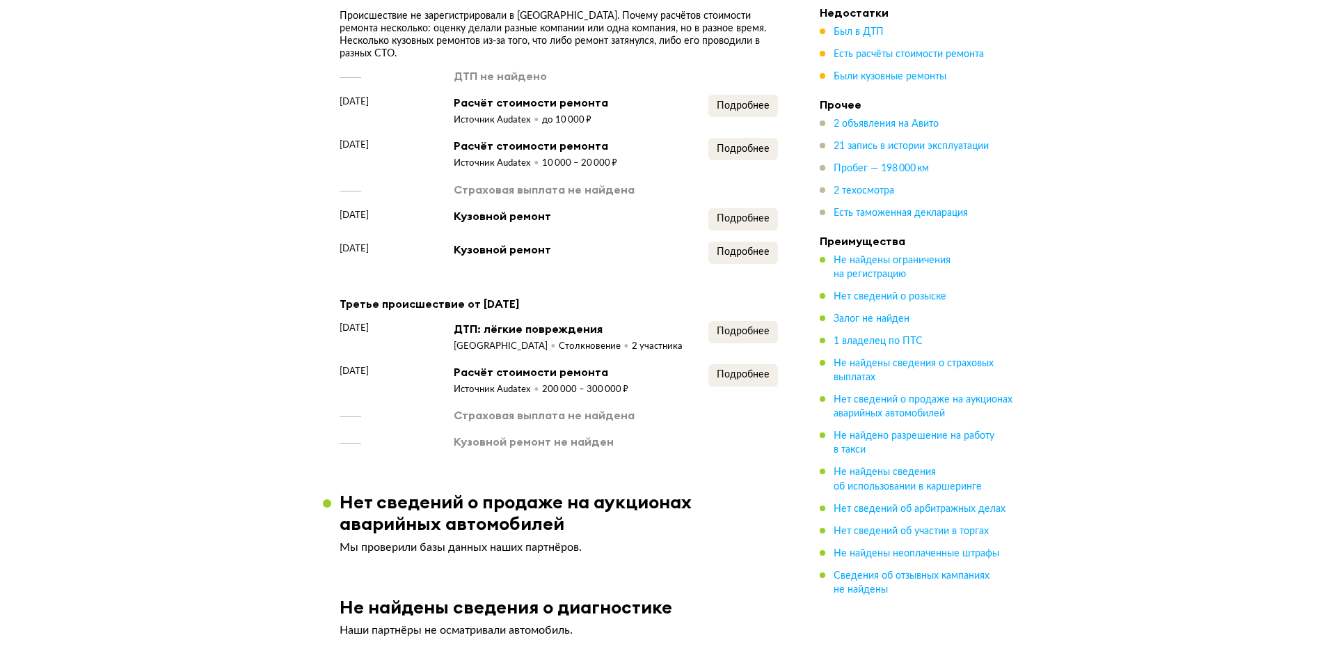
scroll to position [1740, 0]
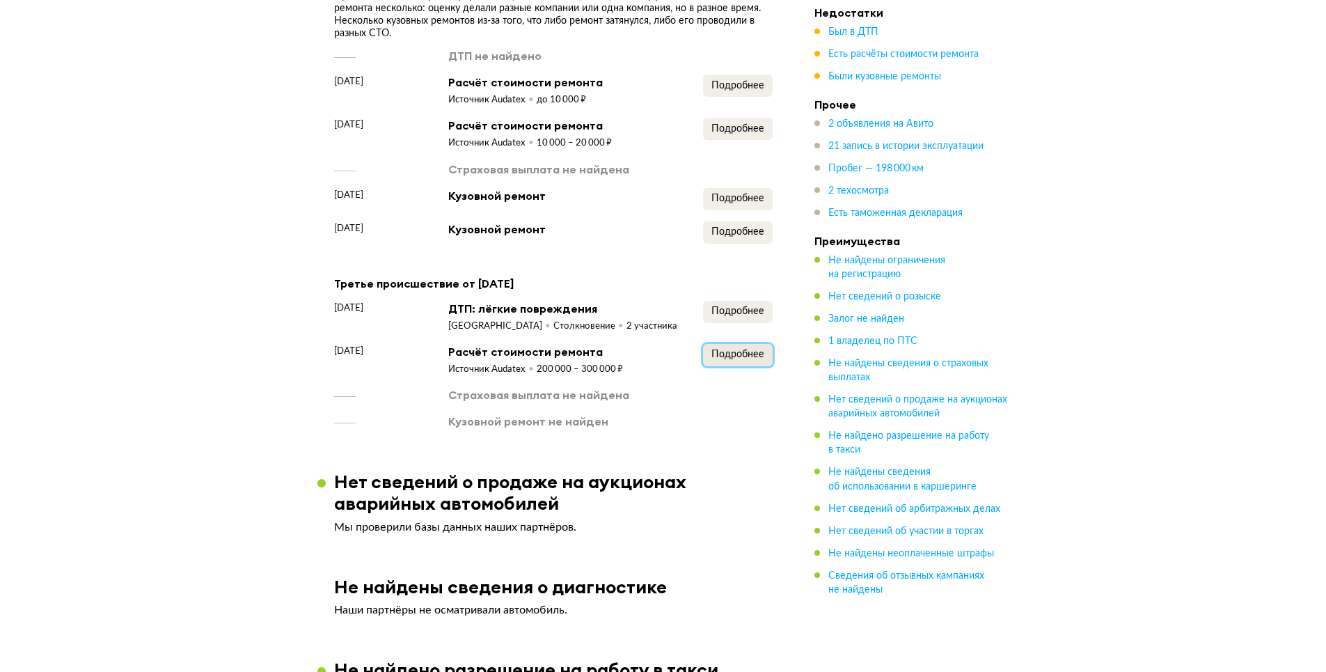
click at [736, 359] on span "Подробнее" at bounding box center [737, 354] width 53 height 10
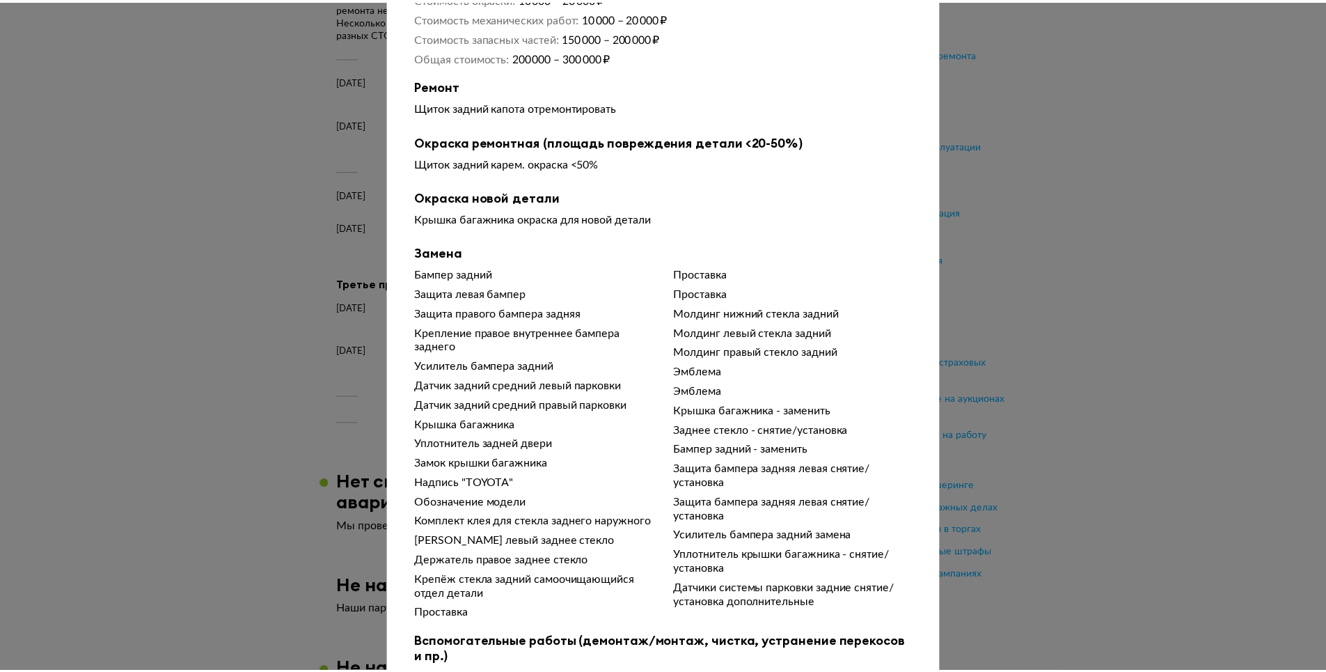
scroll to position [0, 0]
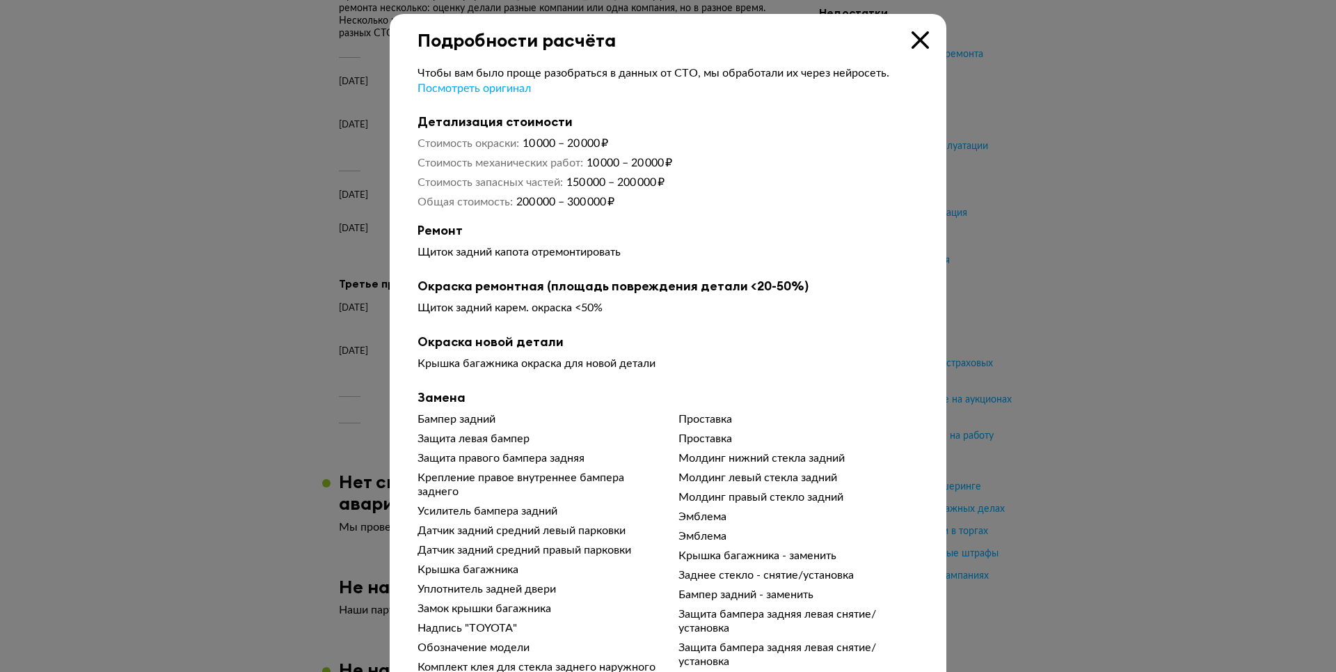
click at [912, 40] on icon at bounding box center [920, 39] width 17 height 17
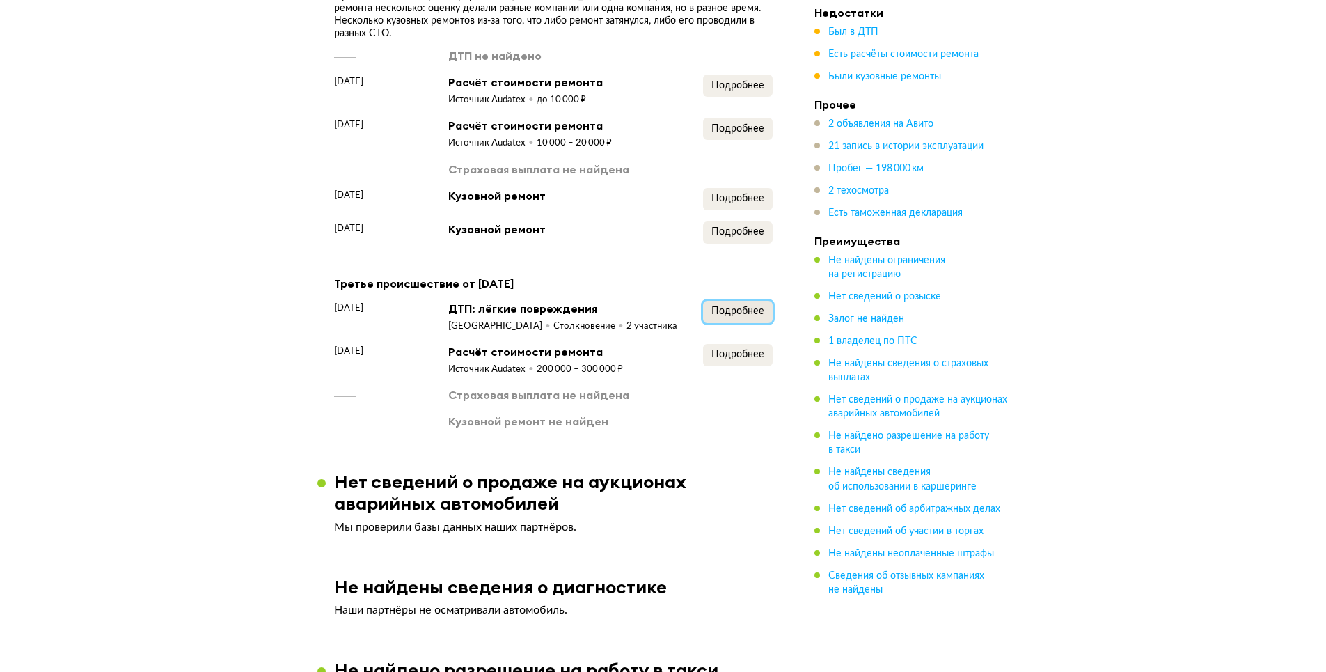
click at [763, 315] on span "Подробнее" at bounding box center [737, 311] width 53 height 10
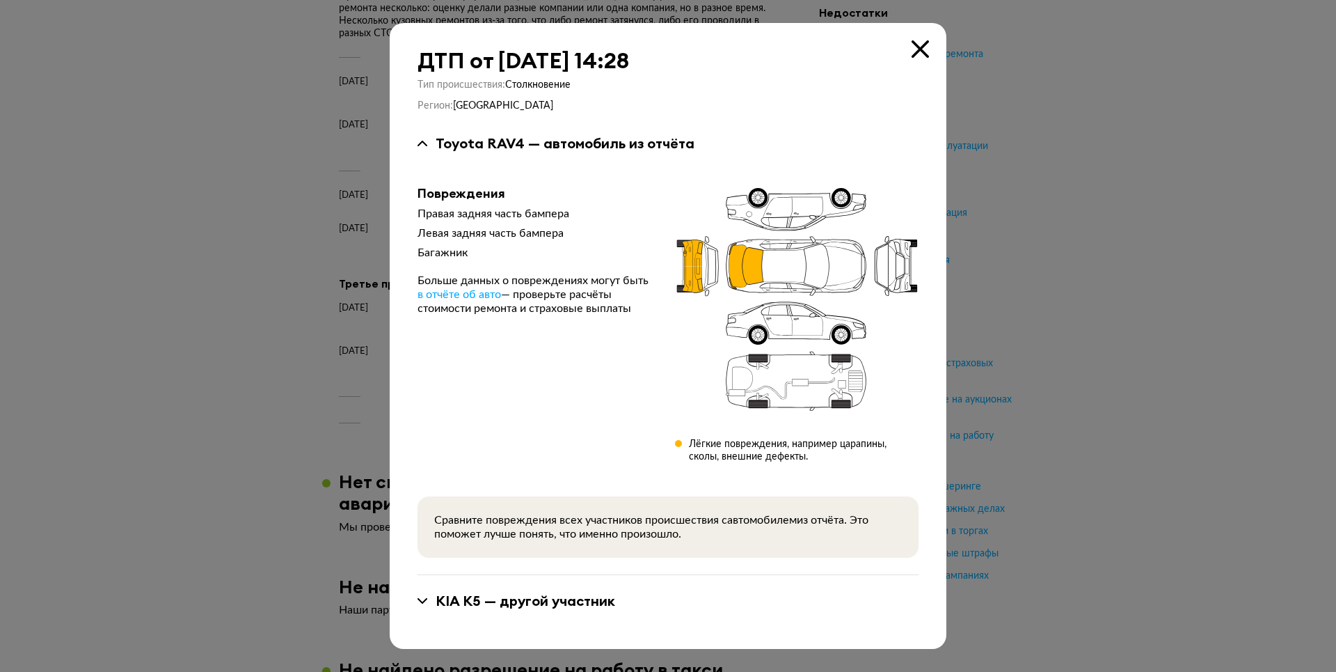
click at [917, 49] on icon at bounding box center [920, 48] width 17 height 17
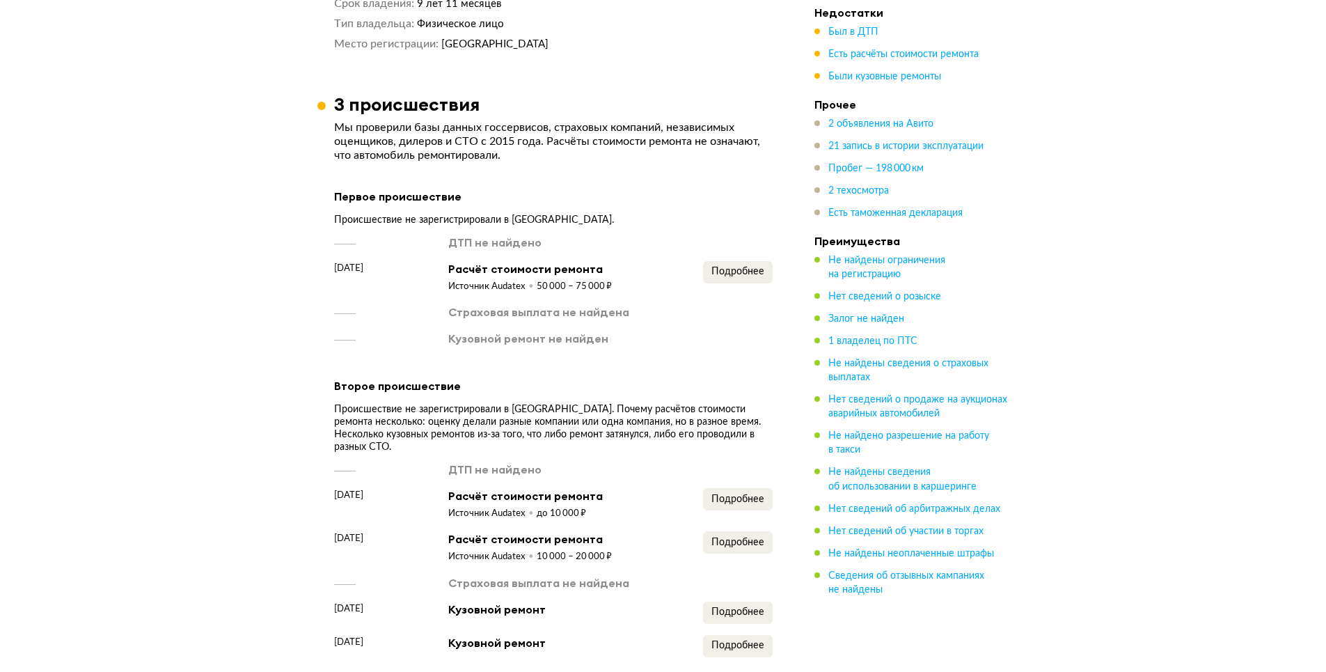
scroll to position [1461, 0]
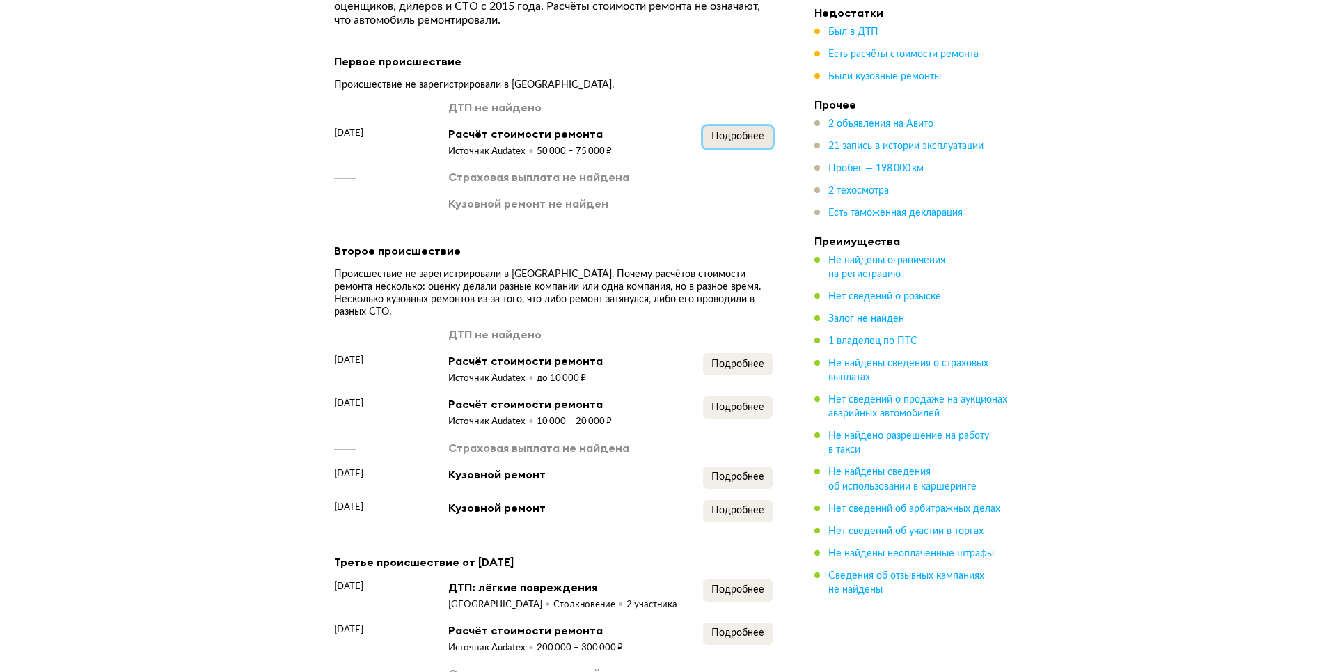
click at [759, 140] on span "Подробнее" at bounding box center [737, 137] width 53 height 10
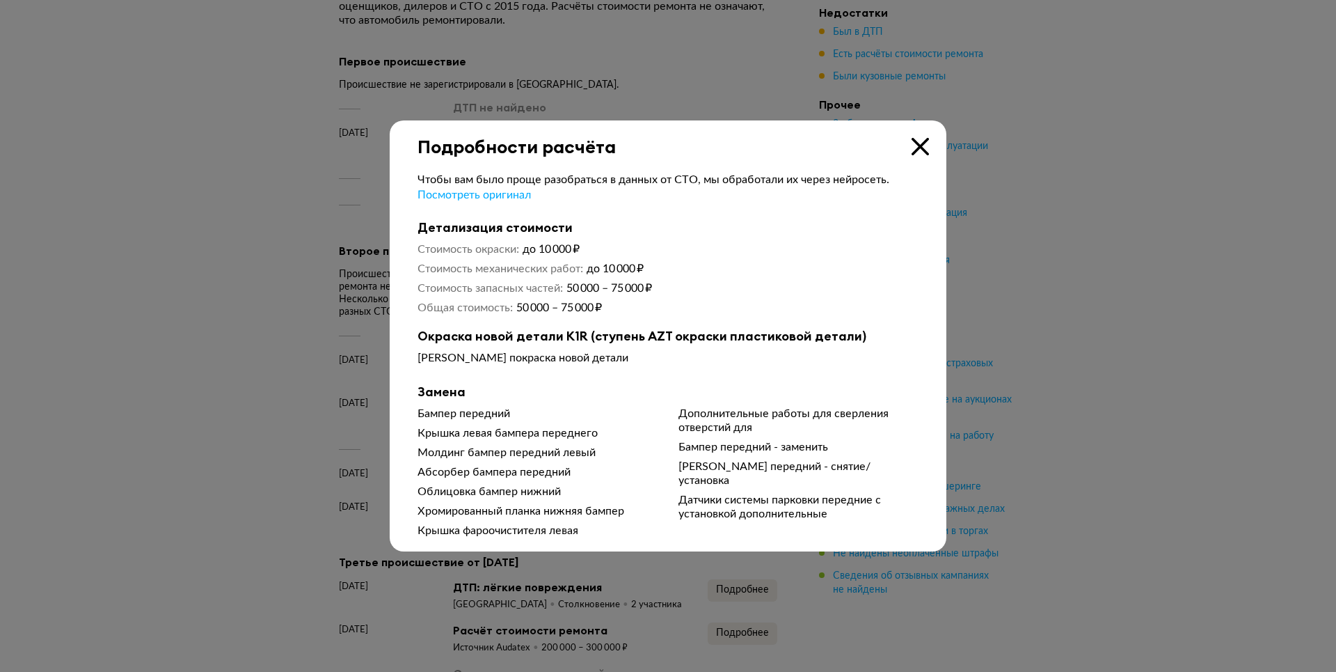
click at [922, 145] on icon at bounding box center [920, 146] width 17 height 17
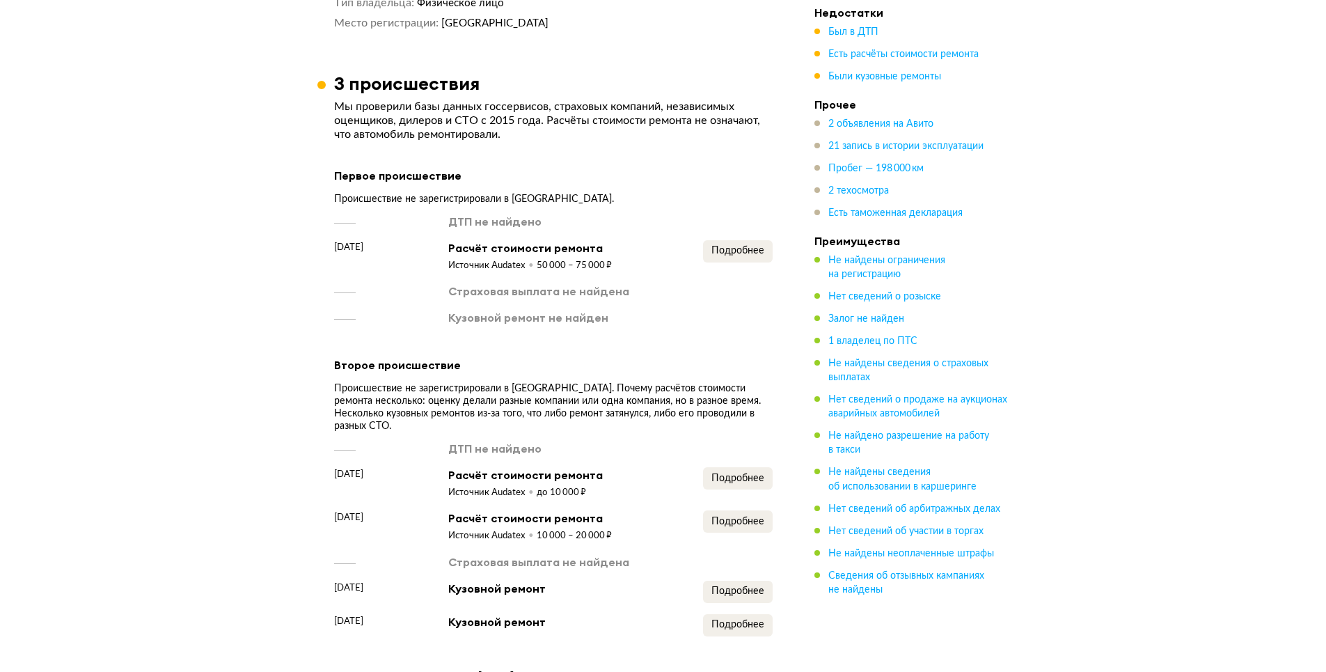
scroll to position [1322, 0]
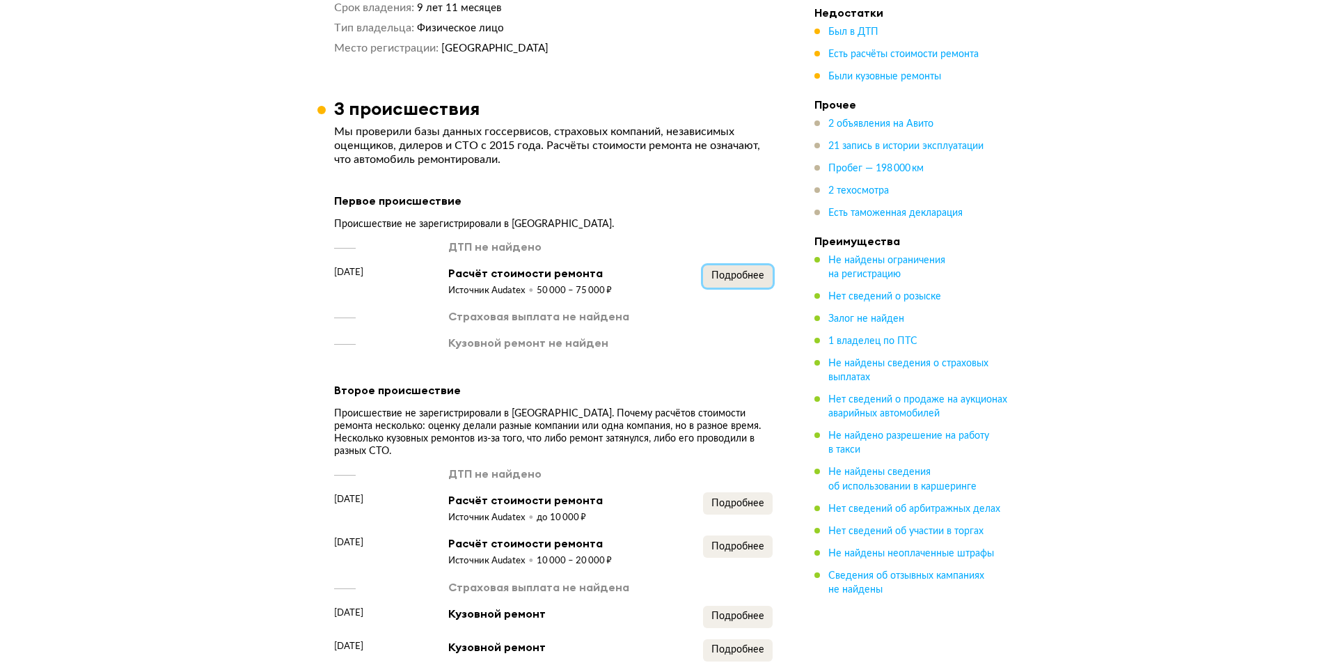
click at [736, 280] on span "Подробнее" at bounding box center [737, 276] width 53 height 10
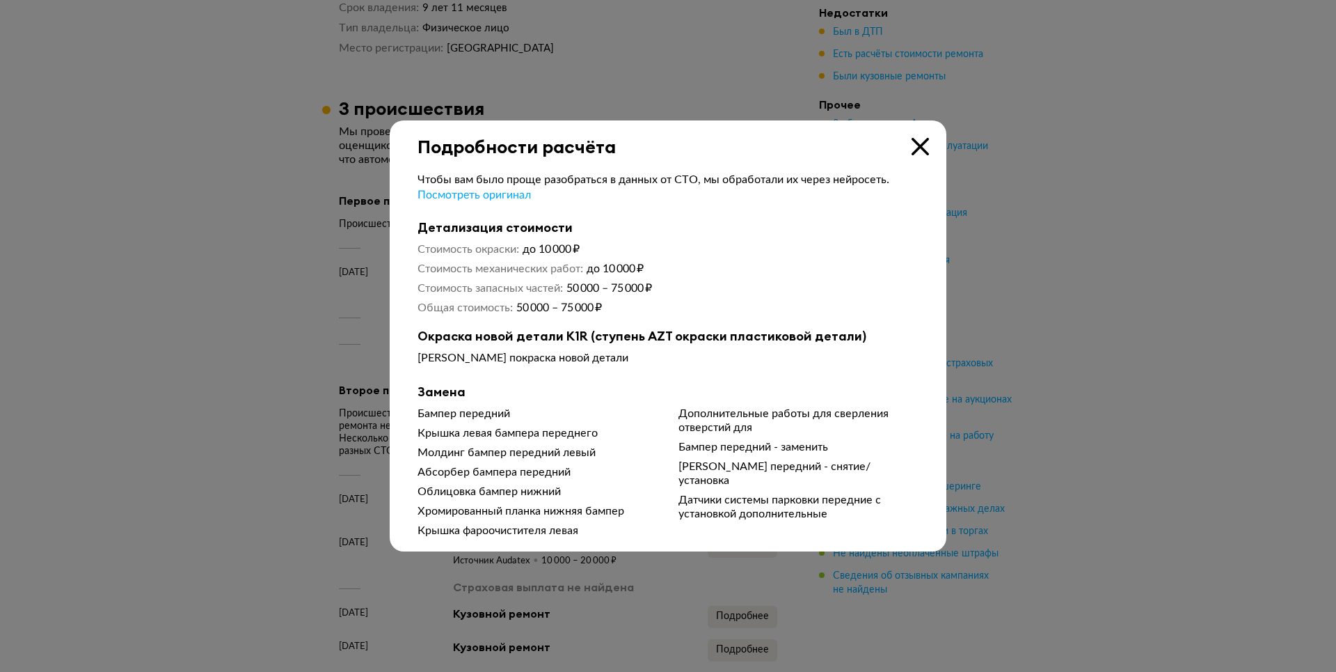
click at [919, 145] on icon at bounding box center [920, 146] width 17 height 17
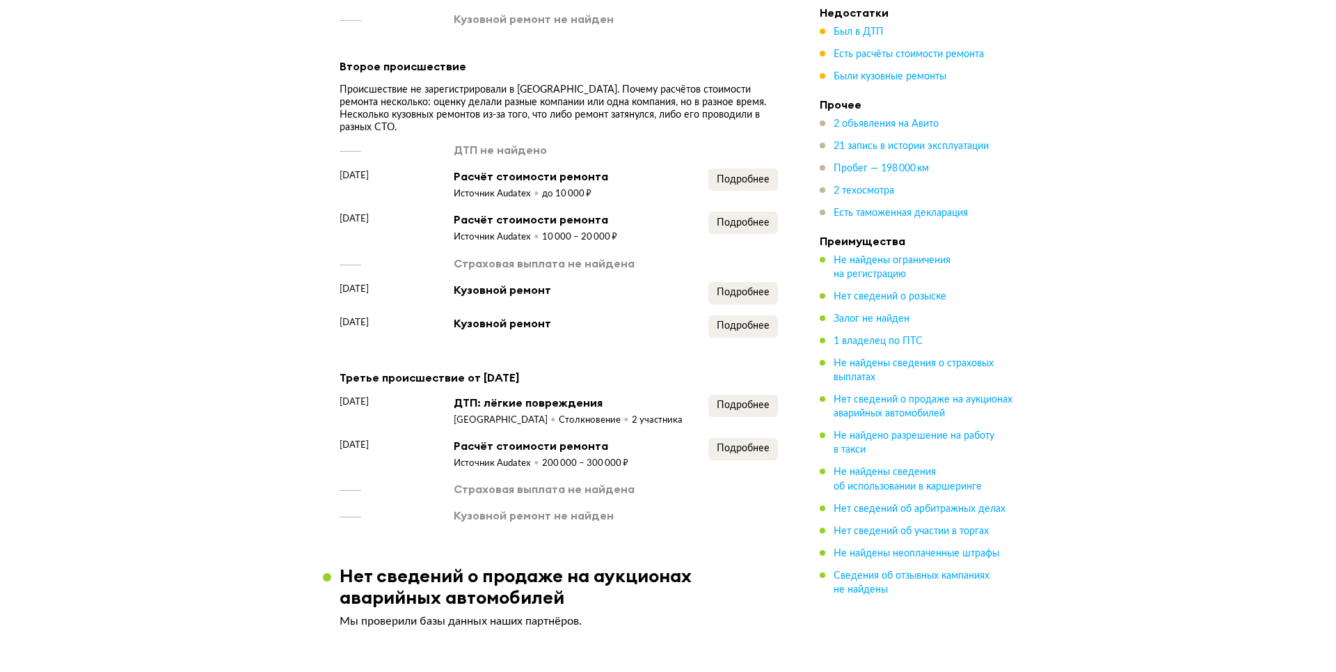
scroll to position [1670, 0]
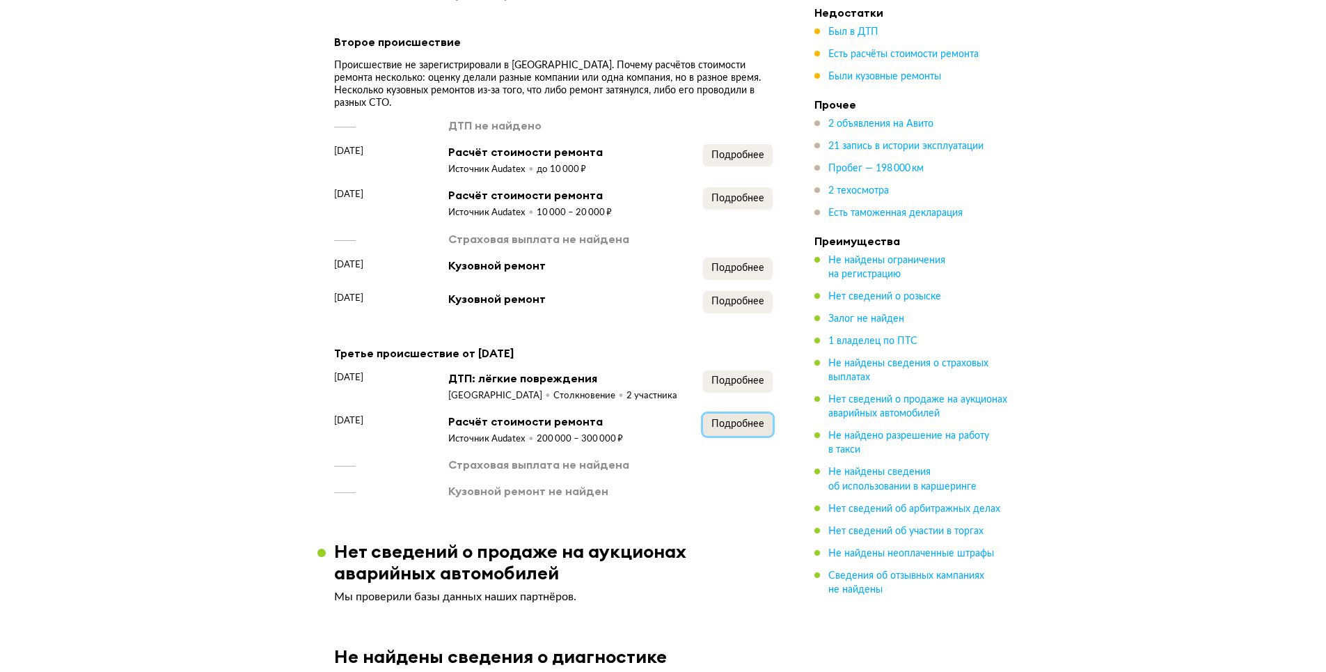
click at [743, 425] on span "Подробнее" at bounding box center [737, 424] width 53 height 10
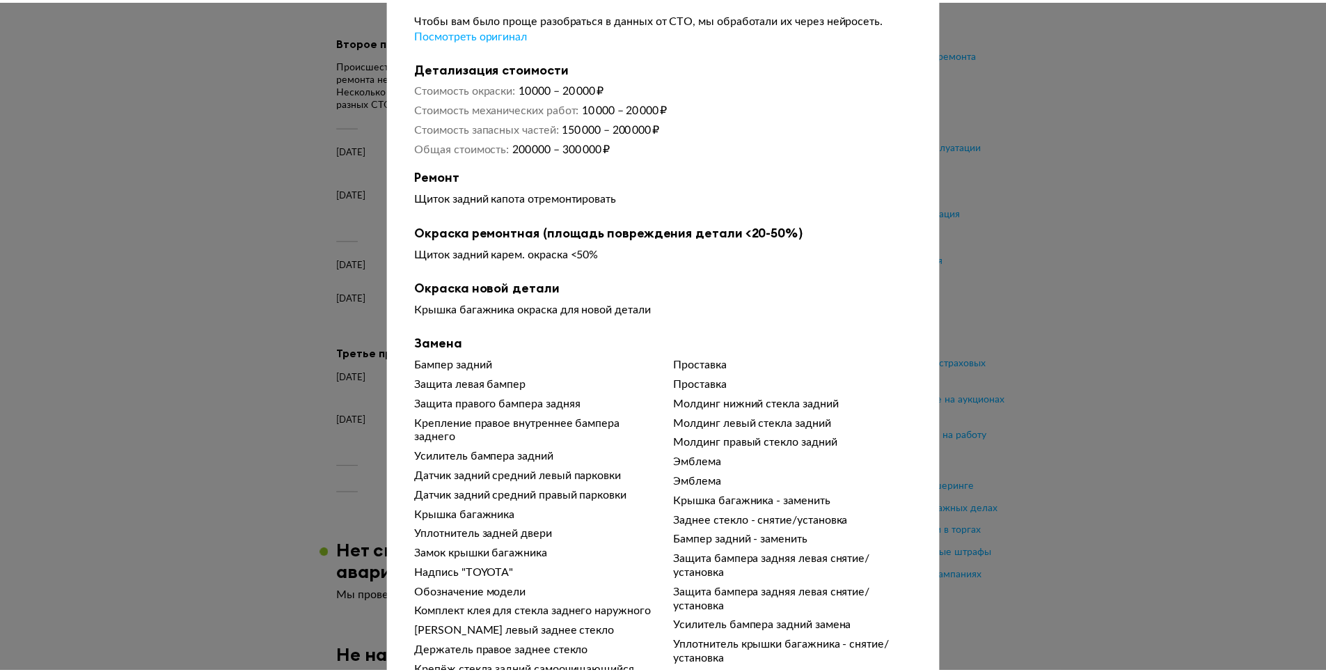
scroll to position [0, 0]
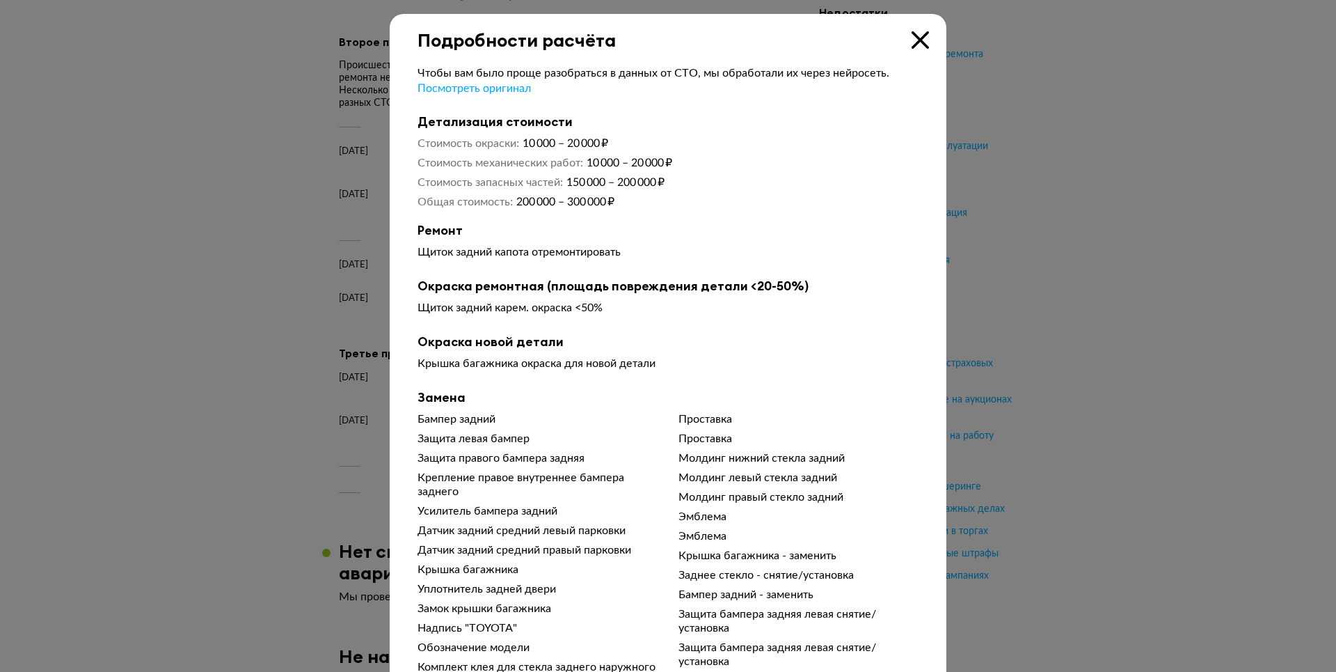
click at [919, 40] on icon at bounding box center [920, 39] width 17 height 17
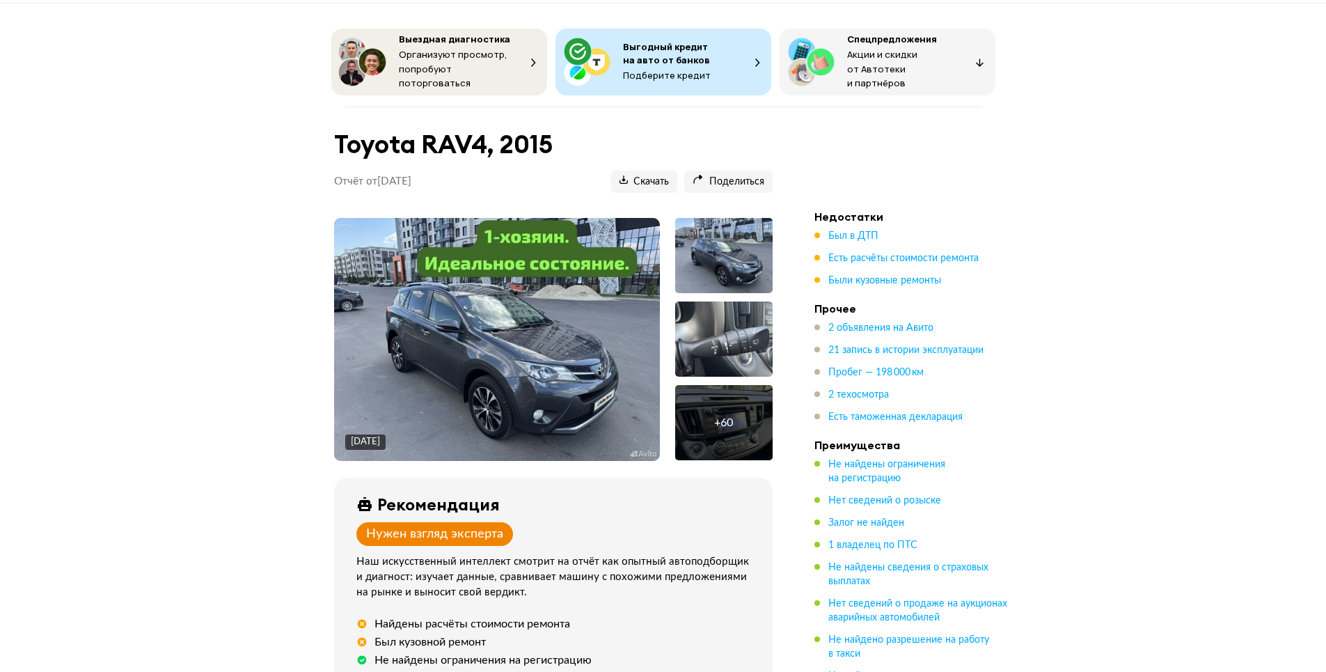
scroll to position [70, 0]
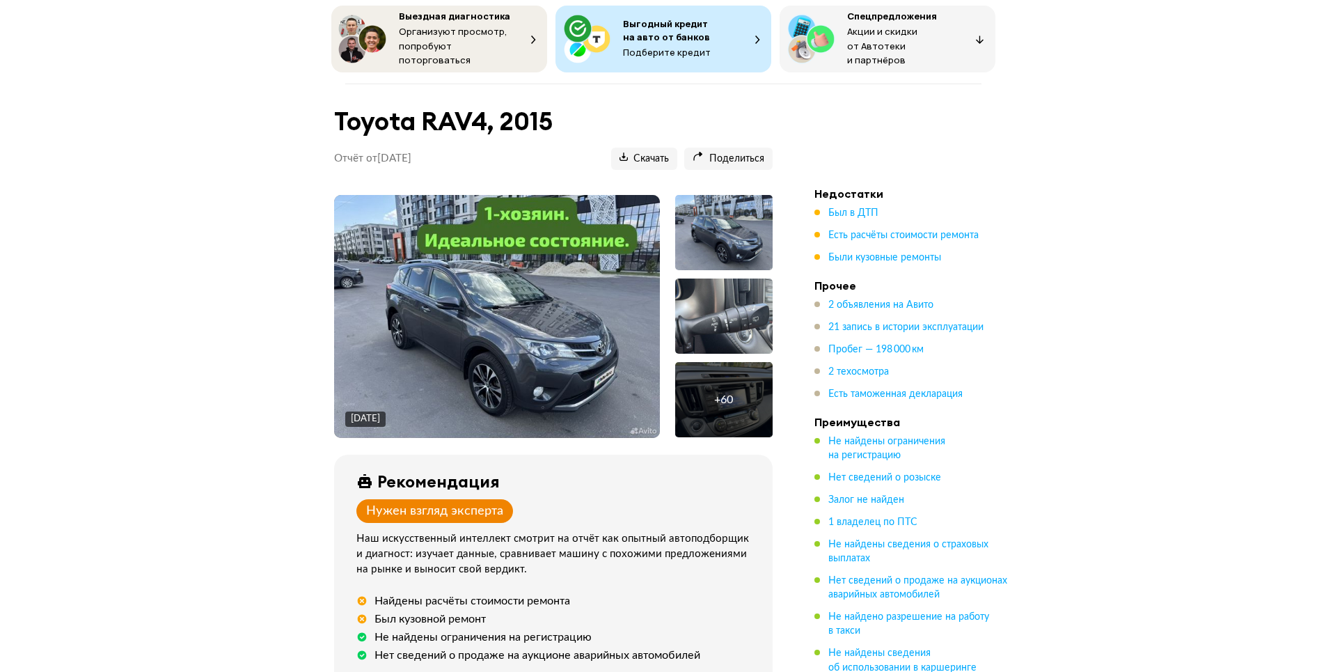
click at [692, 279] on div at bounding box center [723, 315] width 97 height 75
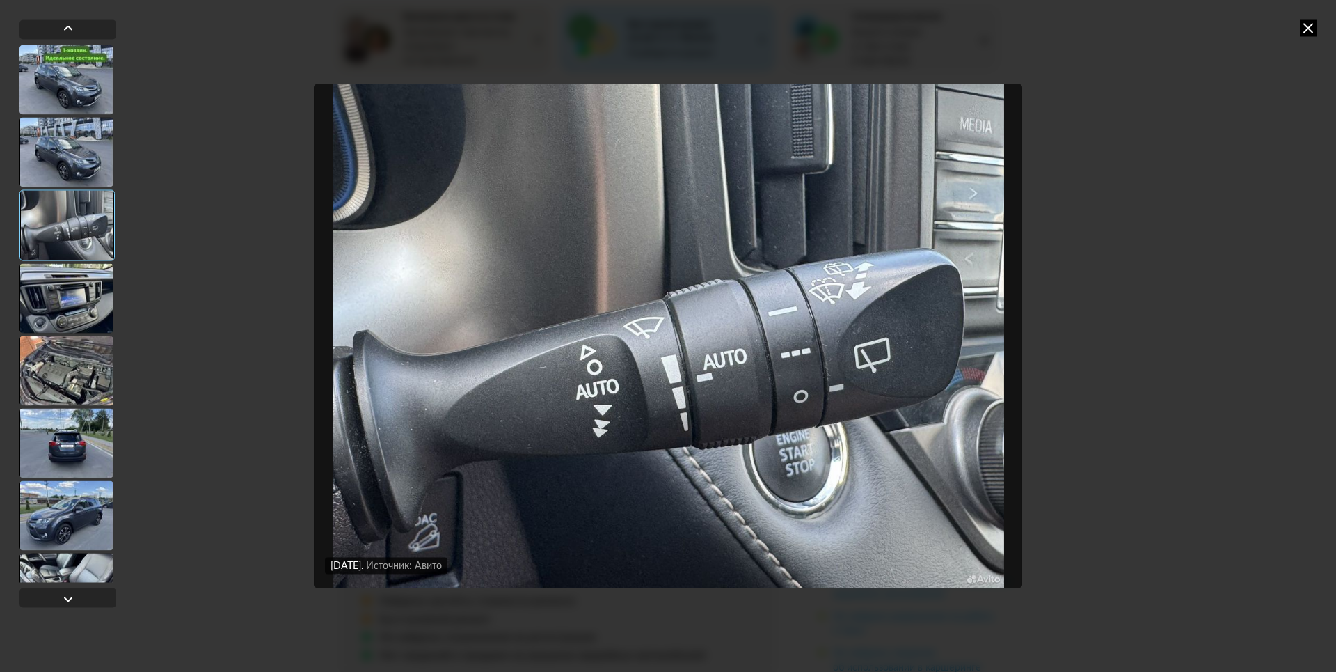
click at [1247, 233] on div "[DATE] Источник: Авито [DATE] Источник: Авито [DATE] Источник: Авито [DATE] Ист…" at bounding box center [668, 336] width 1336 height 672
click at [1308, 29] on icon at bounding box center [1308, 27] width 17 height 17
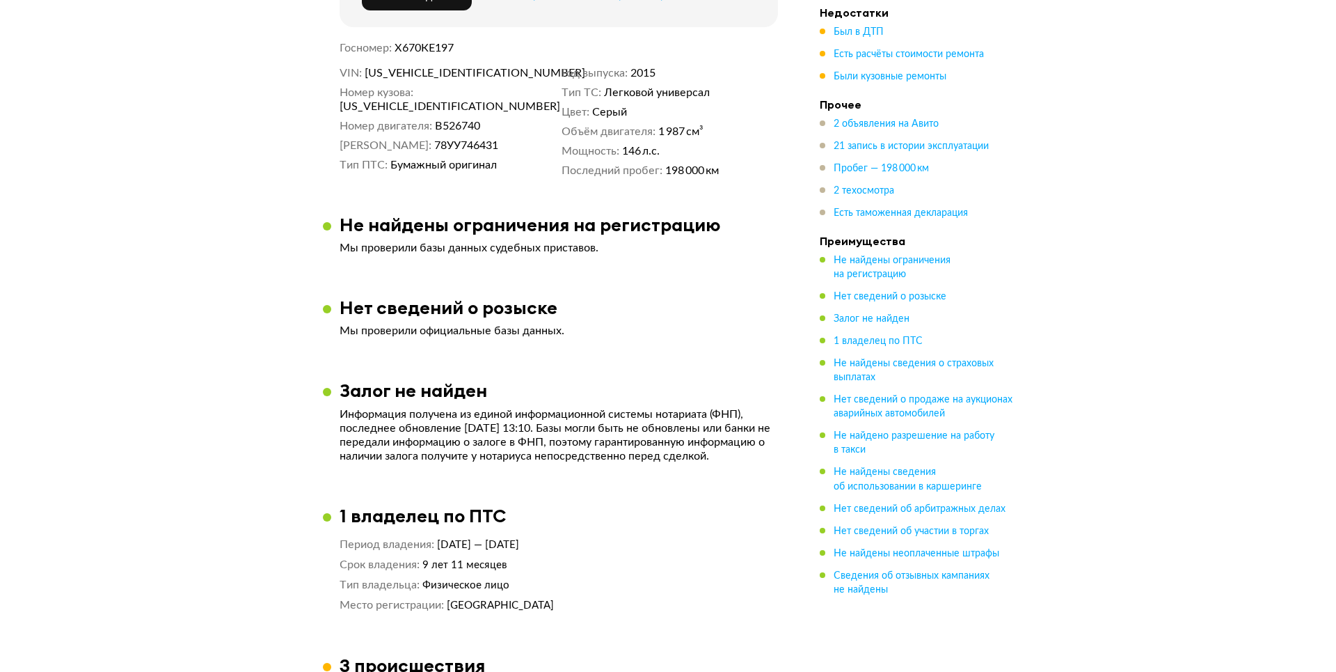
scroll to position [626, 0]
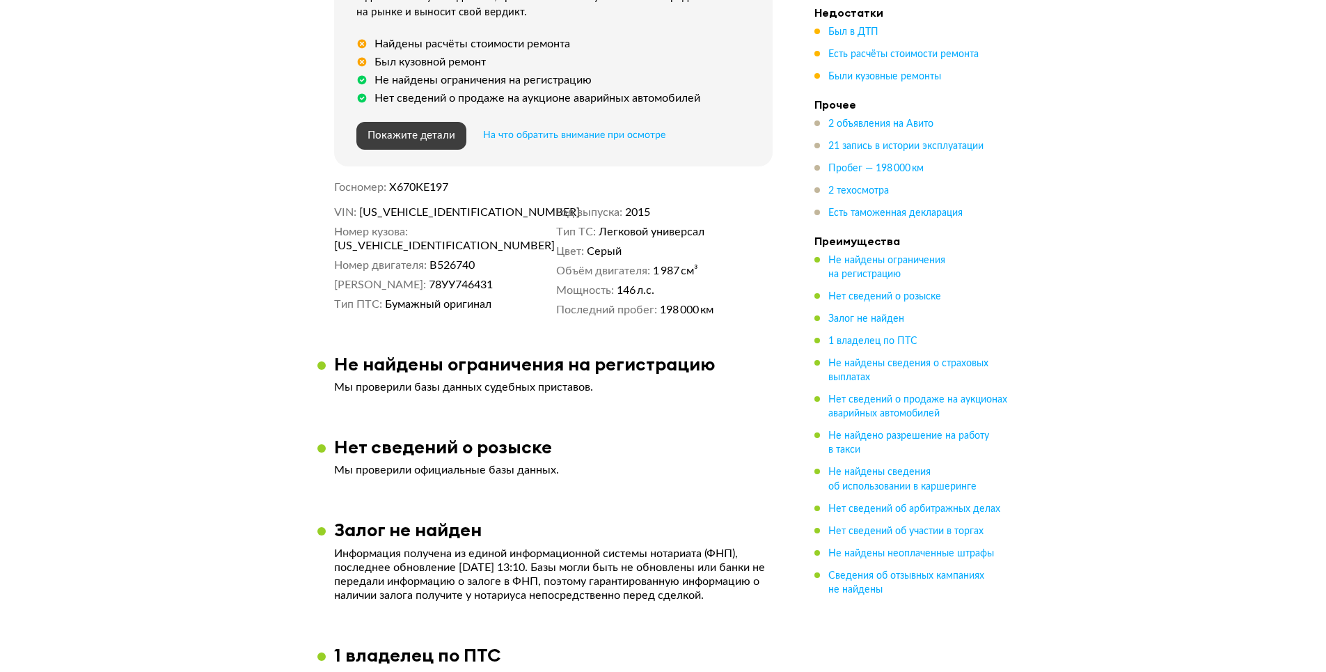
click at [426, 122] on button "Покажите детали" at bounding box center [411, 136] width 110 height 28
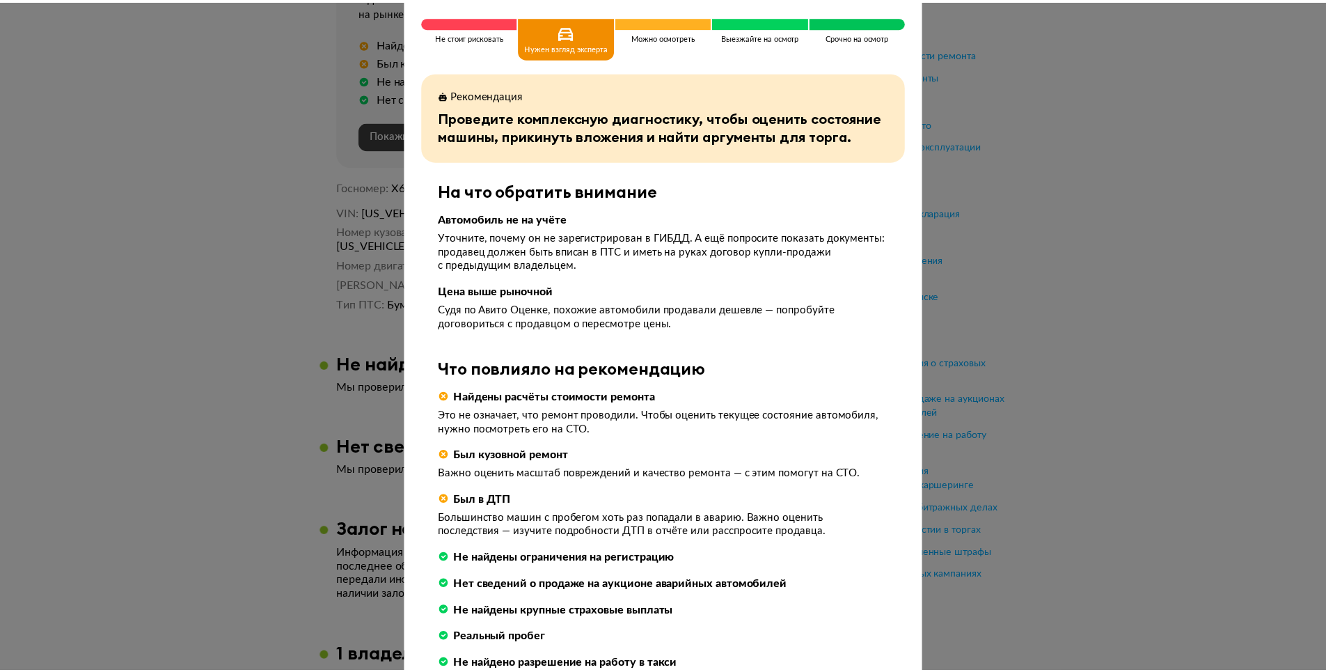
scroll to position [0, 0]
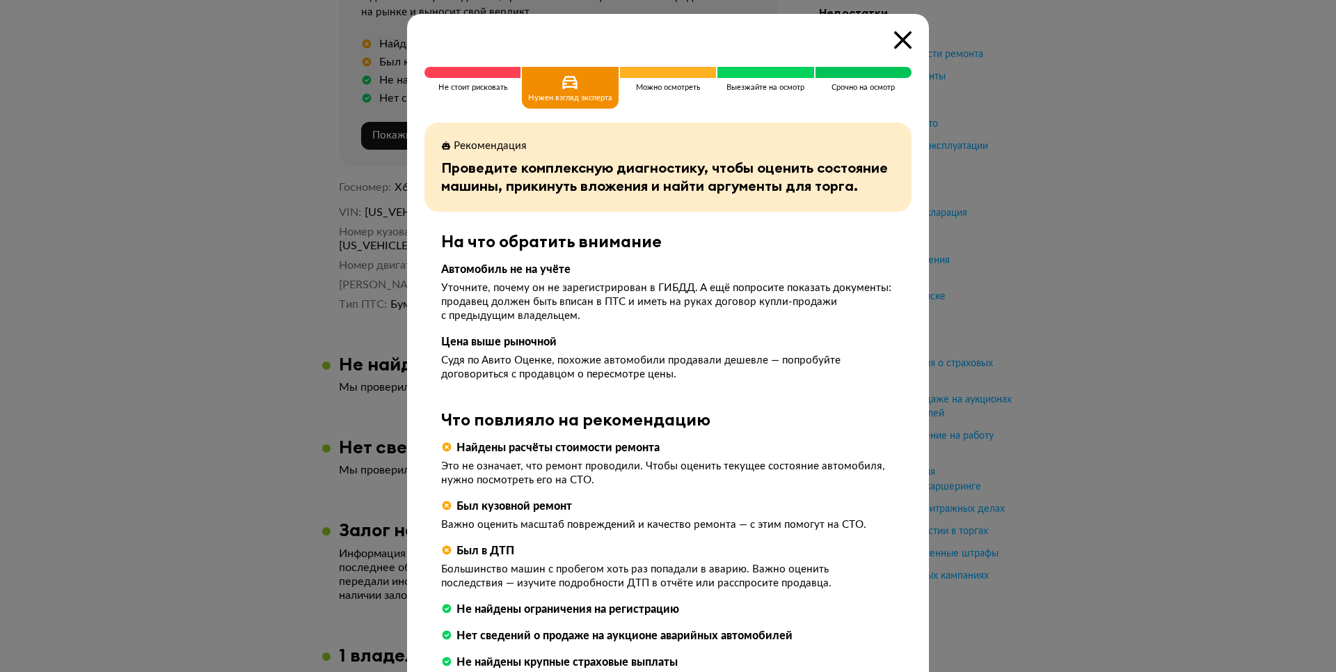
click at [640, 77] on span at bounding box center [668, 72] width 96 height 11
click at [554, 77] on div "Нужен взгляд эксперта" at bounding box center [570, 88] width 96 height 42
drag, startPoint x: 416, startPoint y: 74, endPoint x: 428, endPoint y: 74, distance: 11.9
click at [419, 74] on div "Не стоит рисковать Нужен взгляд эксперта Можно осмотреть Выезжайте на осмотр Ср…" at bounding box center [668, 526] width 522 height 1024
click at [905, 40] on icon at bounding box center [902, 39] width 17 height 17
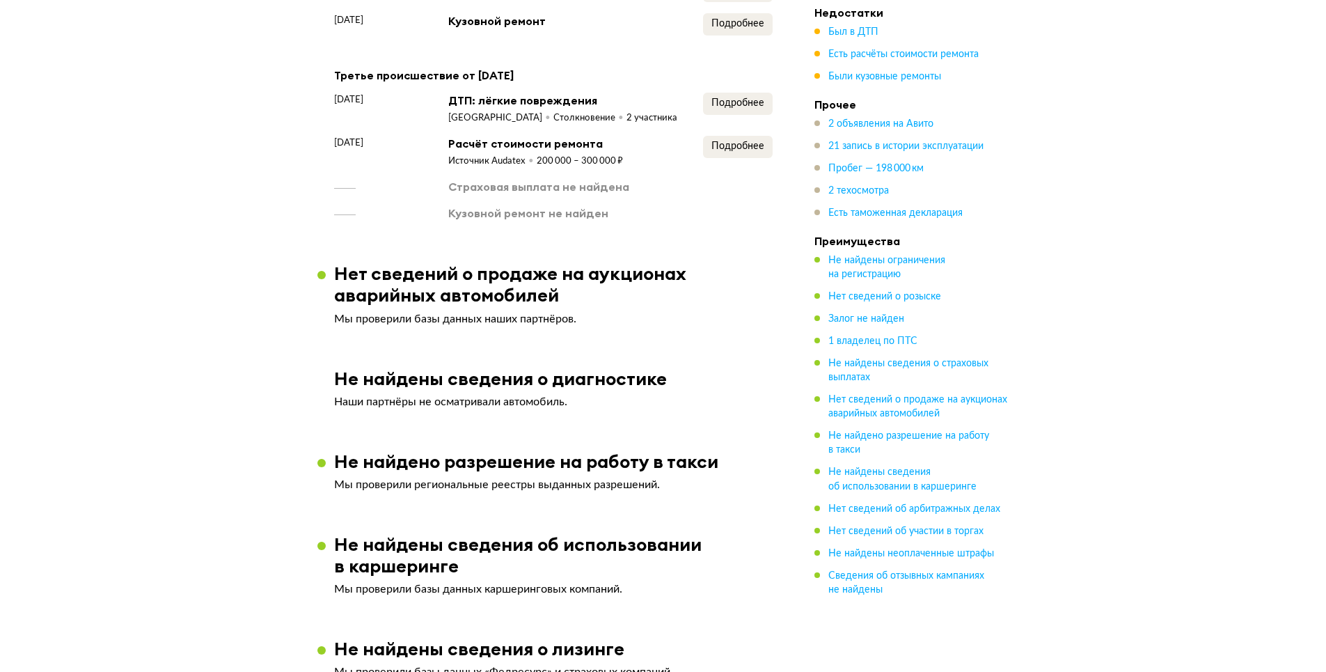
scroll to position [1949, 0]
click at [707, 110] on button "Подробнее" at bounding box center [738, 103] width 70 height 22
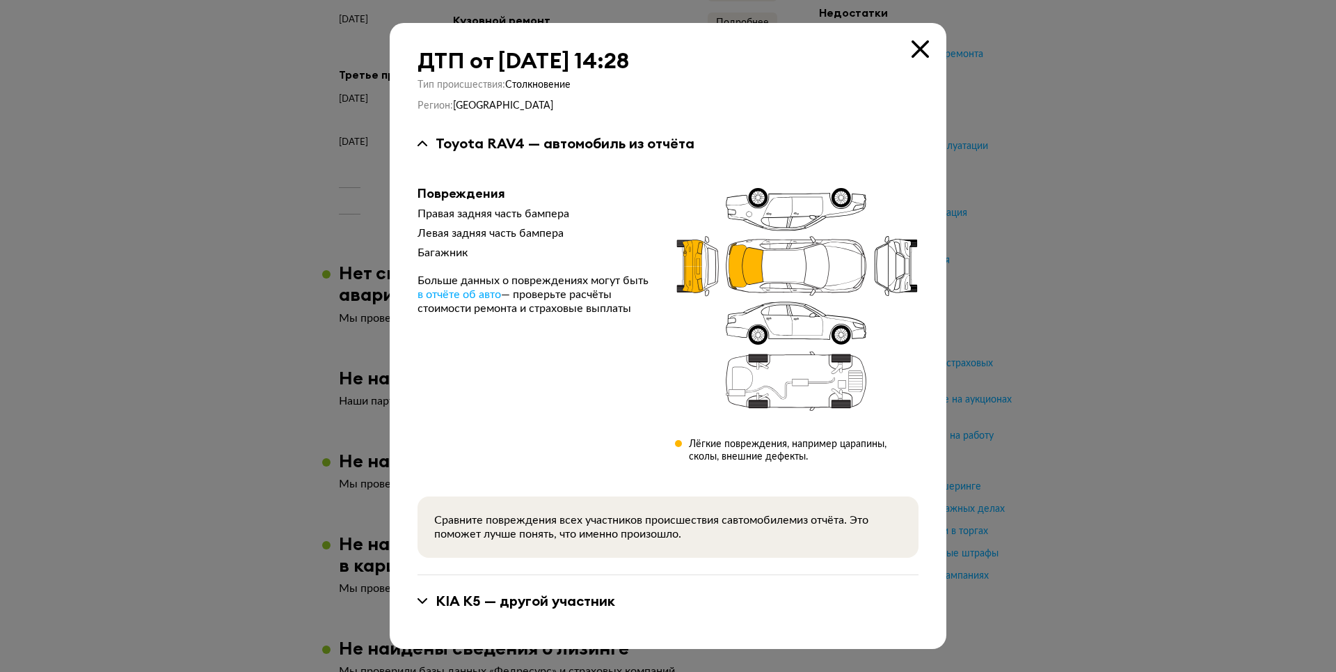
click at [916, 49] on icon at bounding box center [920, 48] width 17 height 17
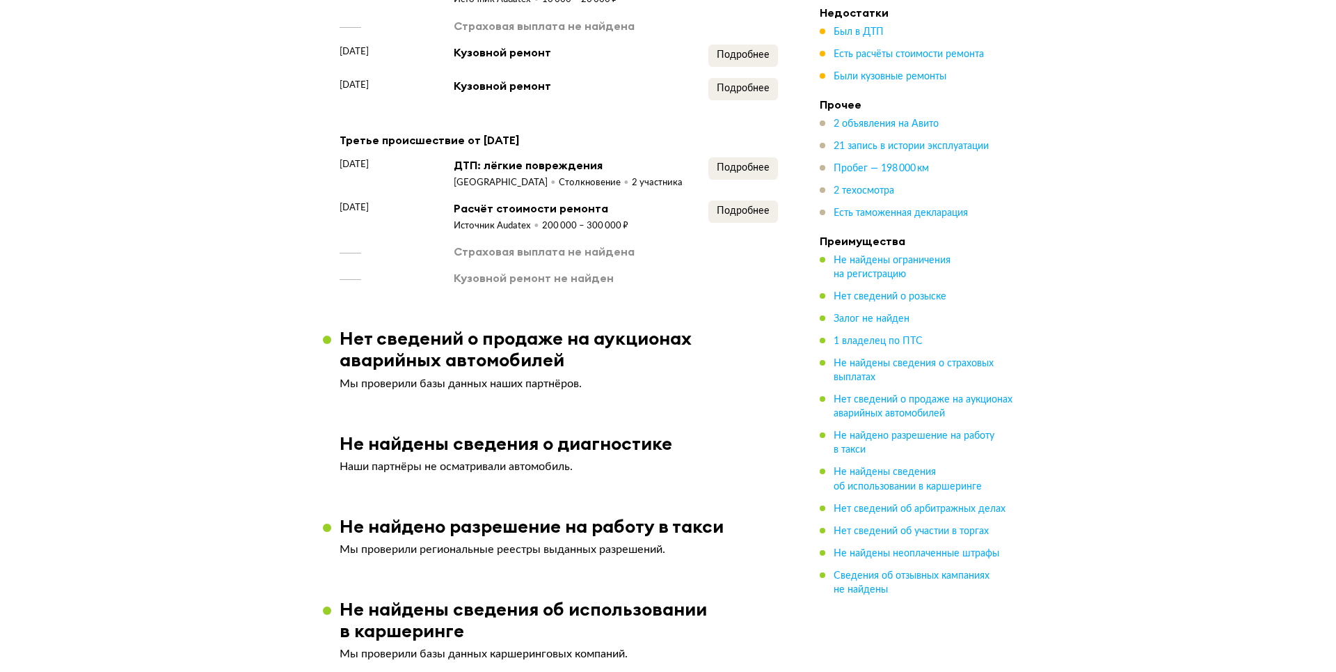
scroll to position [1809, 0]
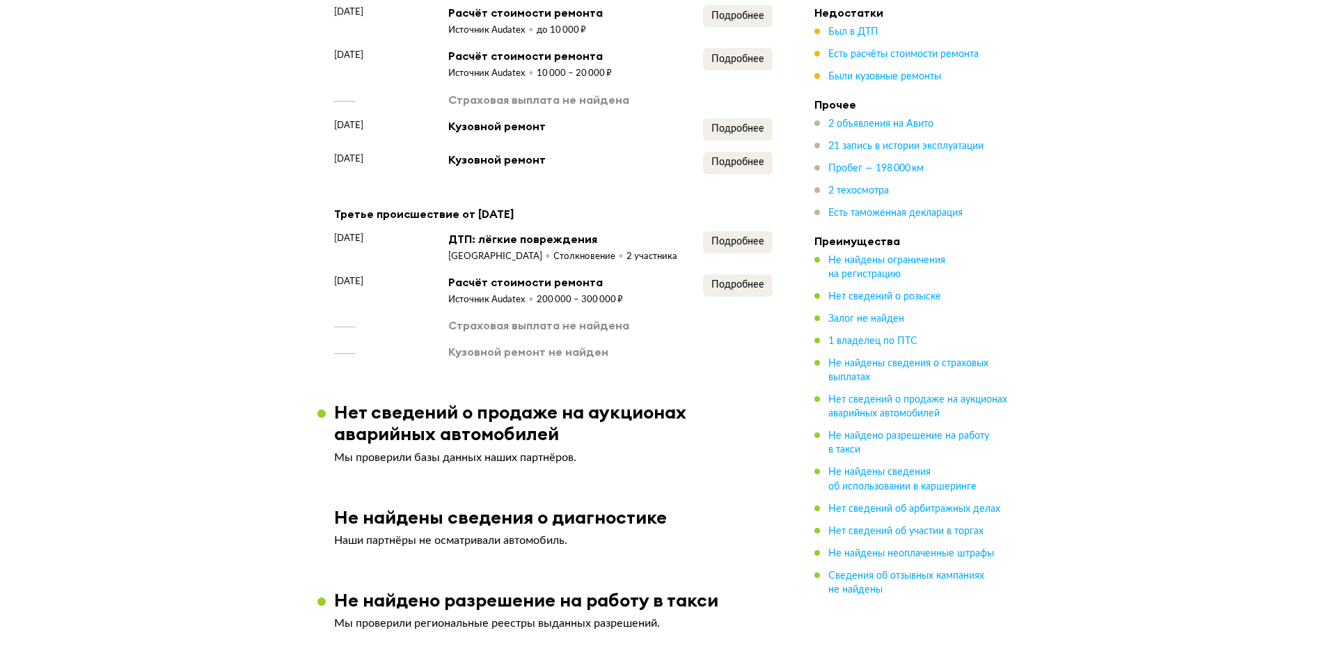
click at [754, 303] on div "Подробнее" at bounding box center [738, 290] width 70 height 32
click at [755, 290] on span "Подробнее" at bounding box center [737, 285] width 53 height 10
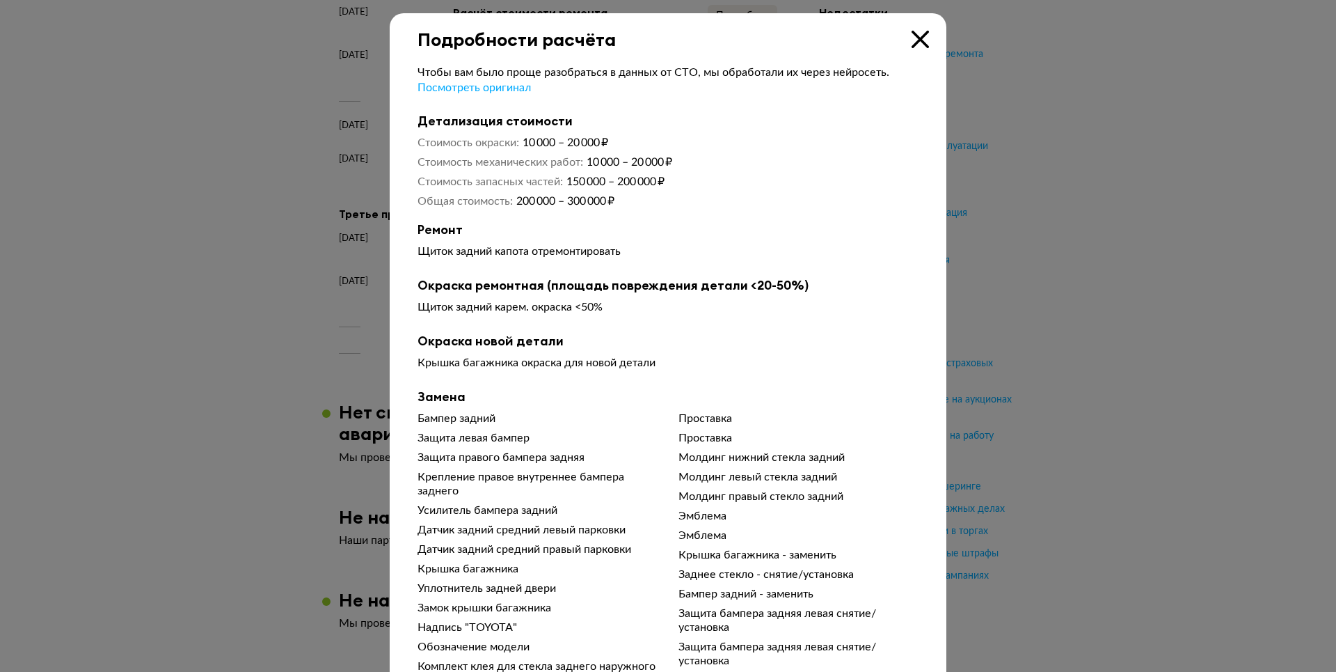
scroll to position [0, 0]
click at [917, 48] on icon at bounding box center [920, 39] width 17 height 17
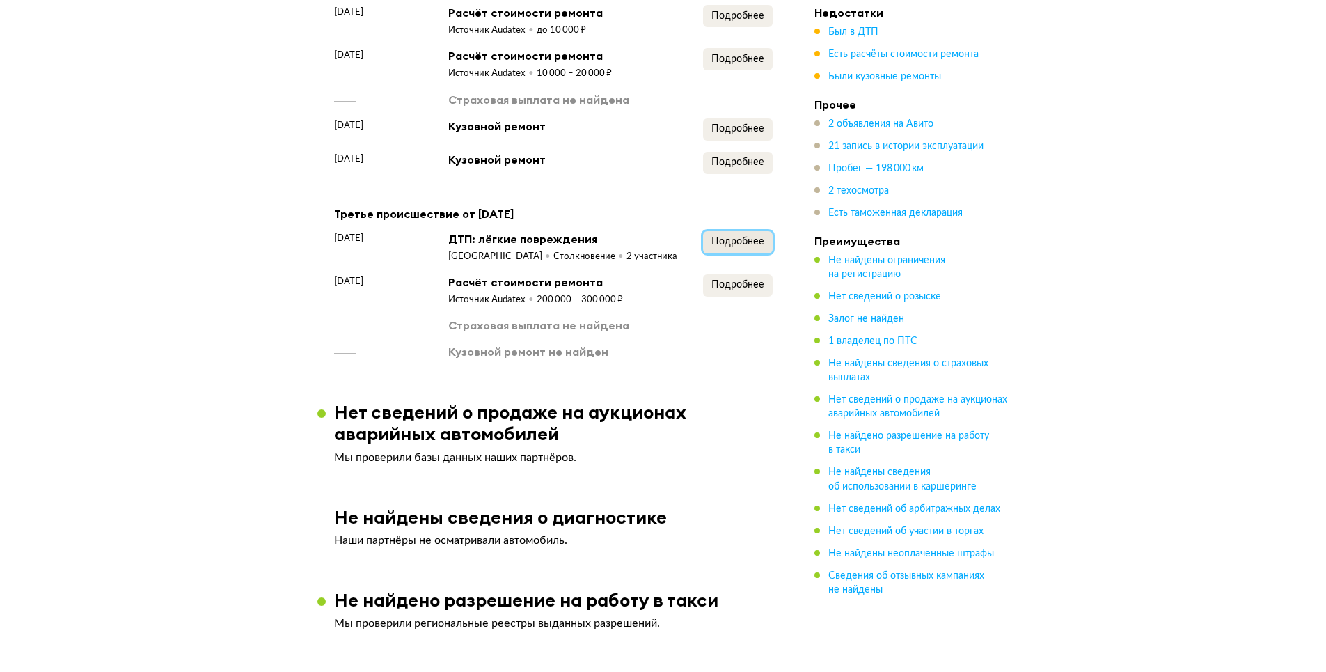
click at [764, 246] on button "Подробнее" at bounding box center [738, 242] width 70 height 22
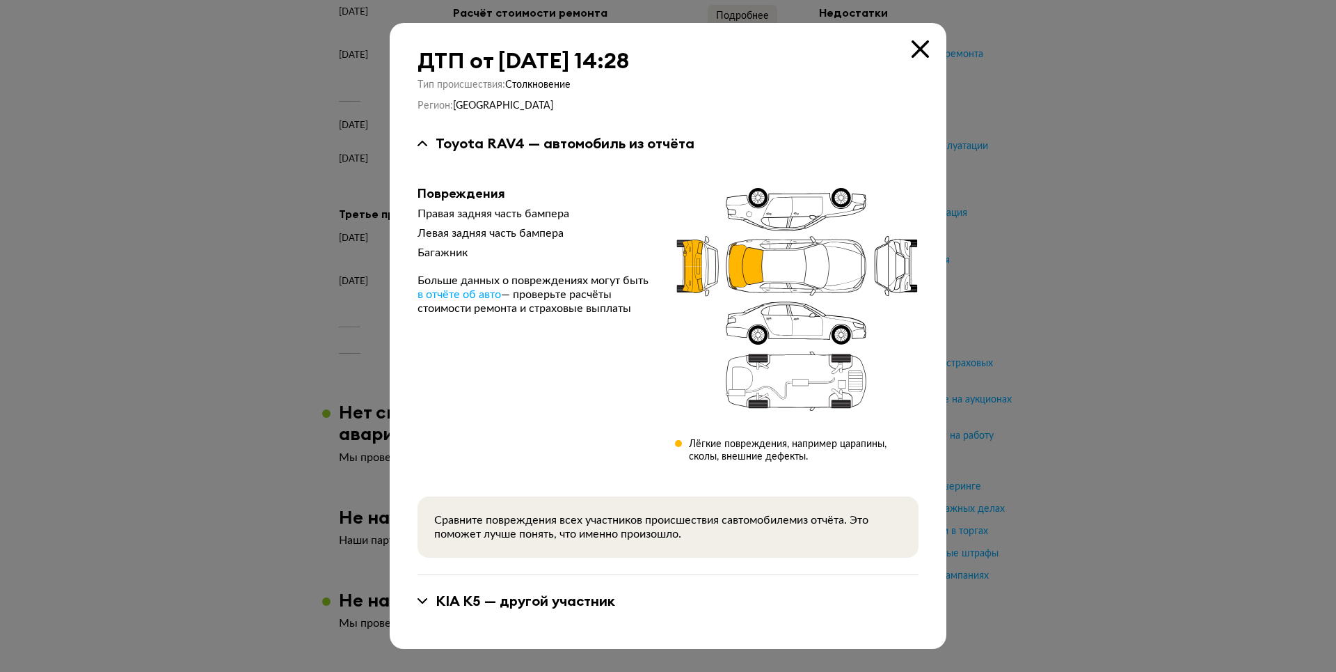
click at [544, 604] on div "KIA K5 — другой участник" at bounding box center [526, 601] width 180 height 18
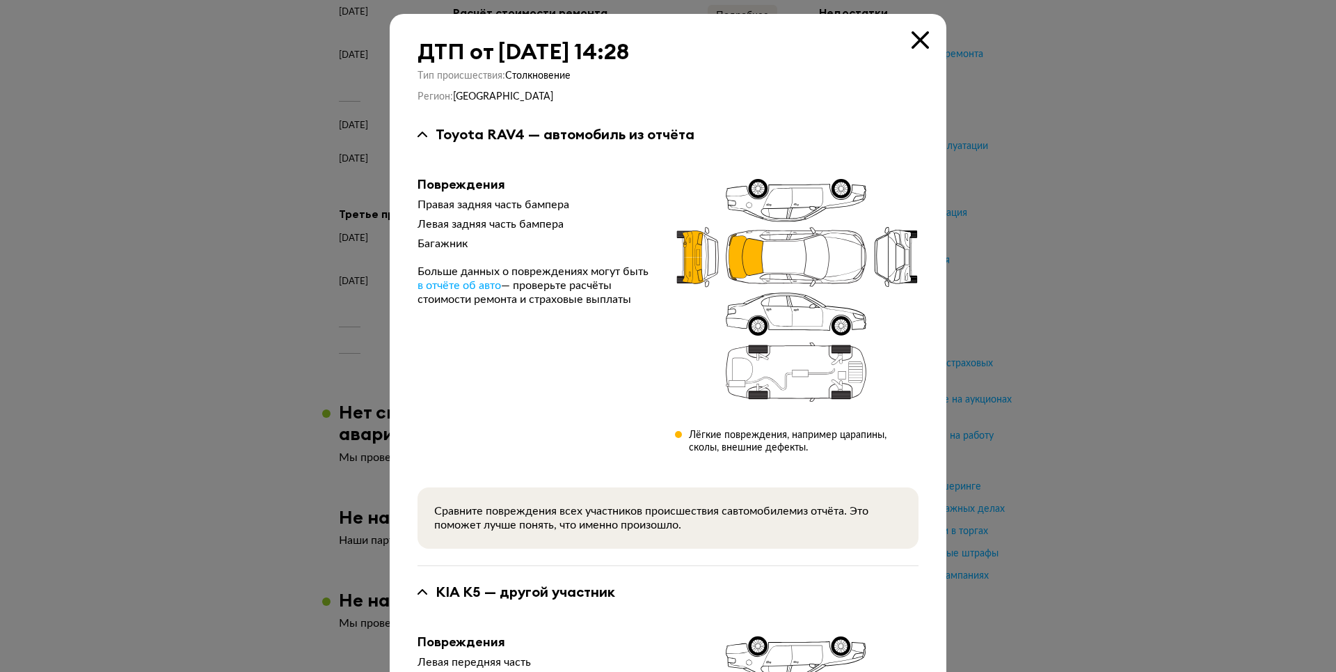
click at [917, 44] on icon at bounding box center [920, 39] width 17 height 17
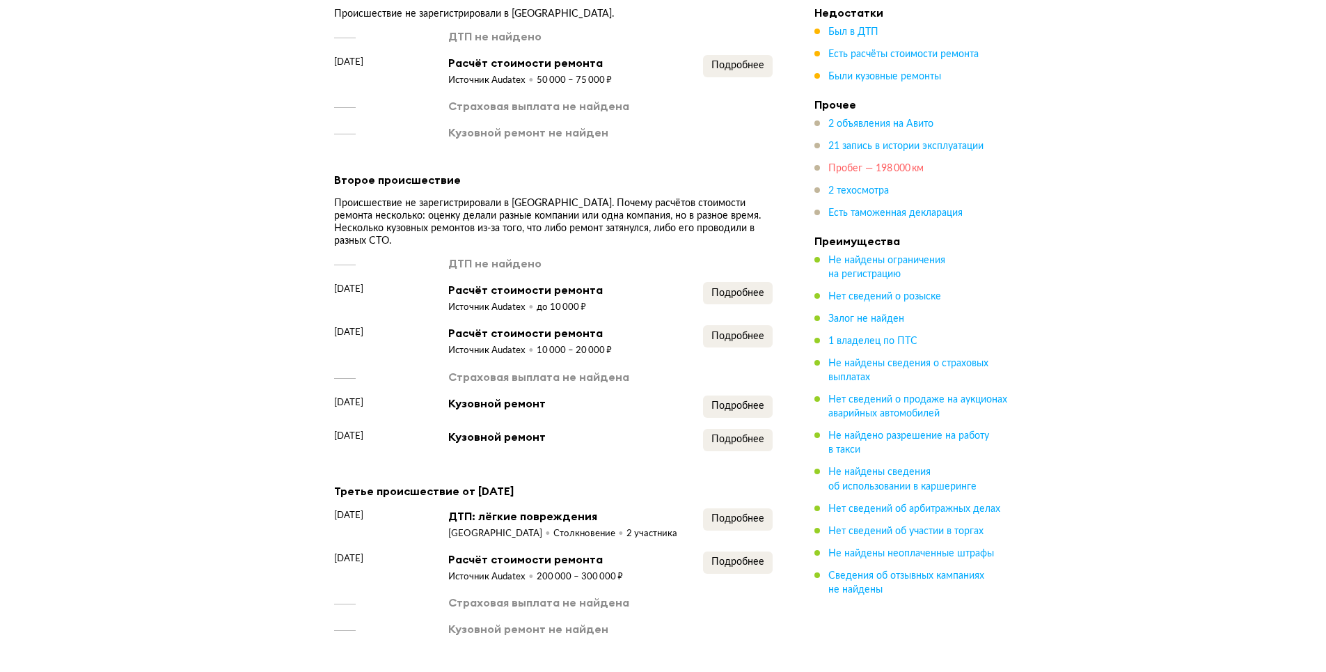
scroll to position [1531, 0]
click at [878, 44] on ul "Был в ДТП Есть расчёты стоимости ремонта Были кузовные ремонты" at bounding box center [911, 54] width 195 height 58
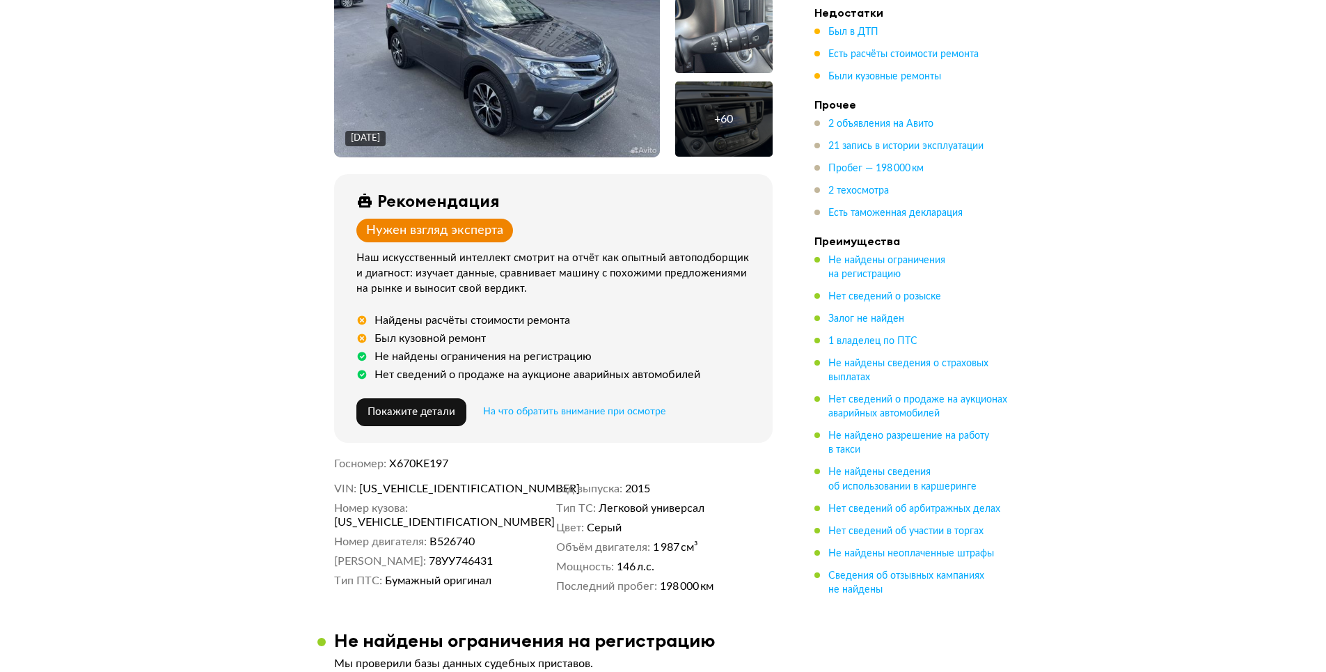
scroll to position [348, 0]
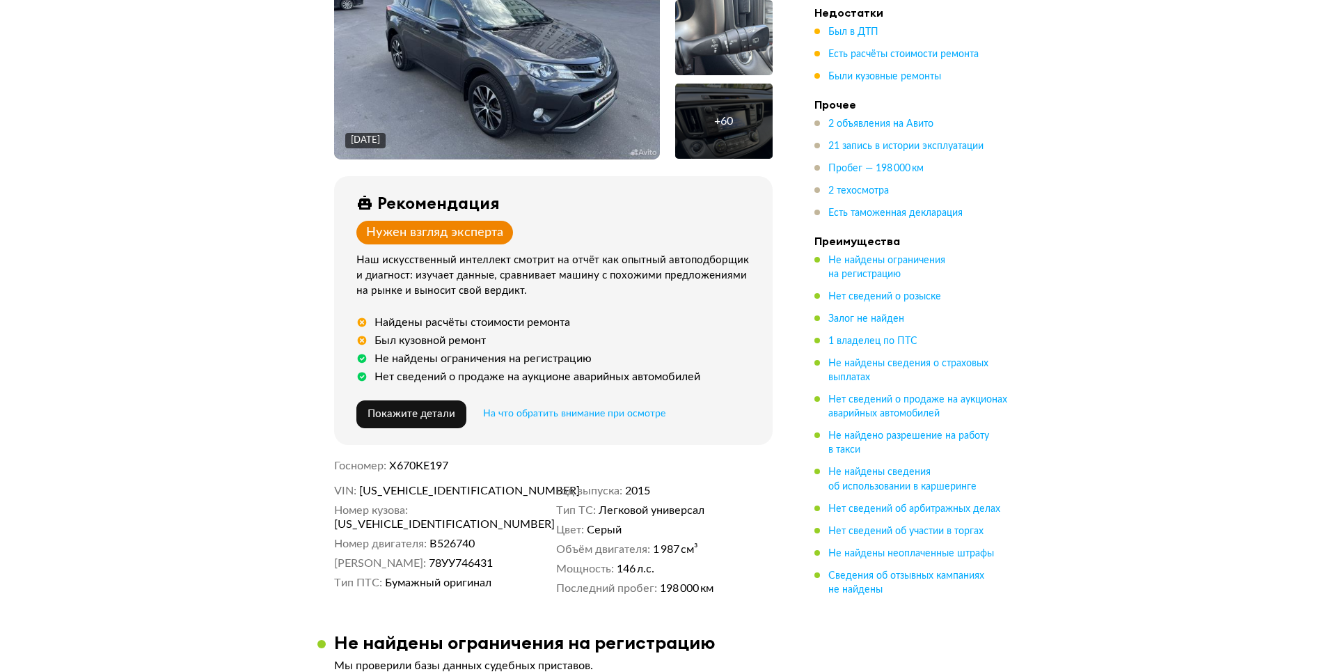
click at [411, 230] on div "Нужен взгляд эксперта" at bounding box center [434, 232] width 137 height 15
click at [447, 409] on span "Покажите детали" at bounding box center [411, 414] width 88 height 10
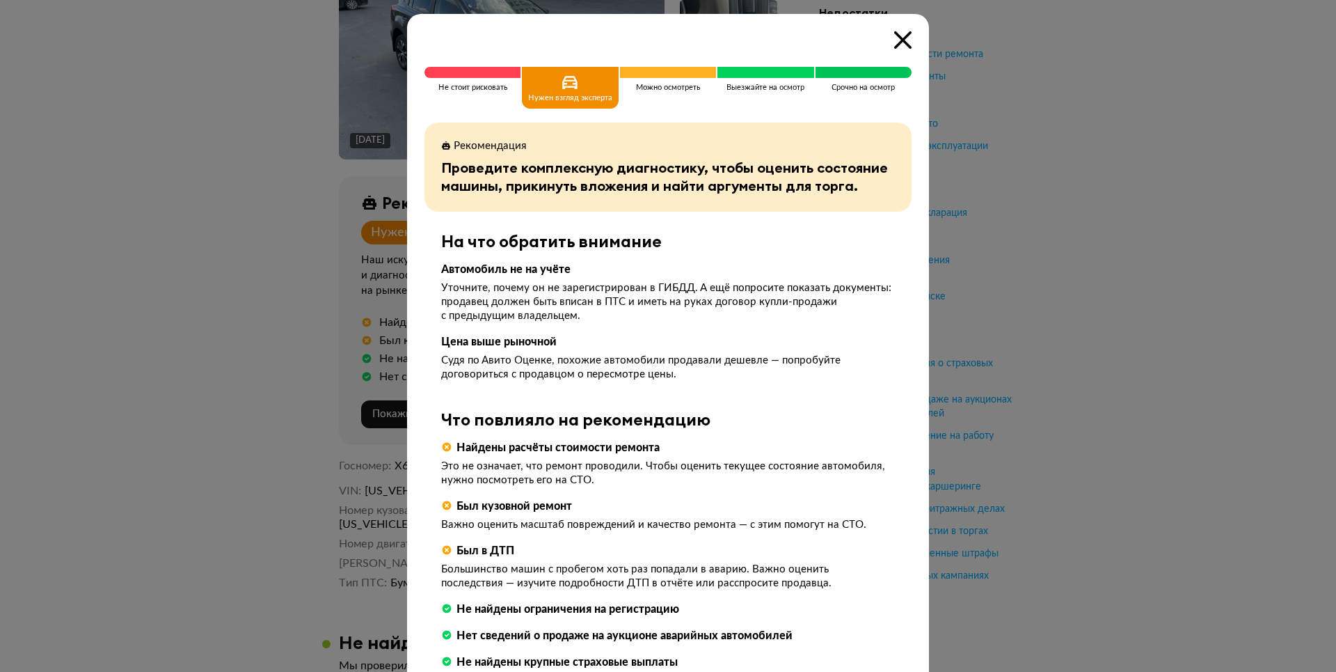
click at [899, 37] on icon at bounding box center [902, 39] width 17 height 17
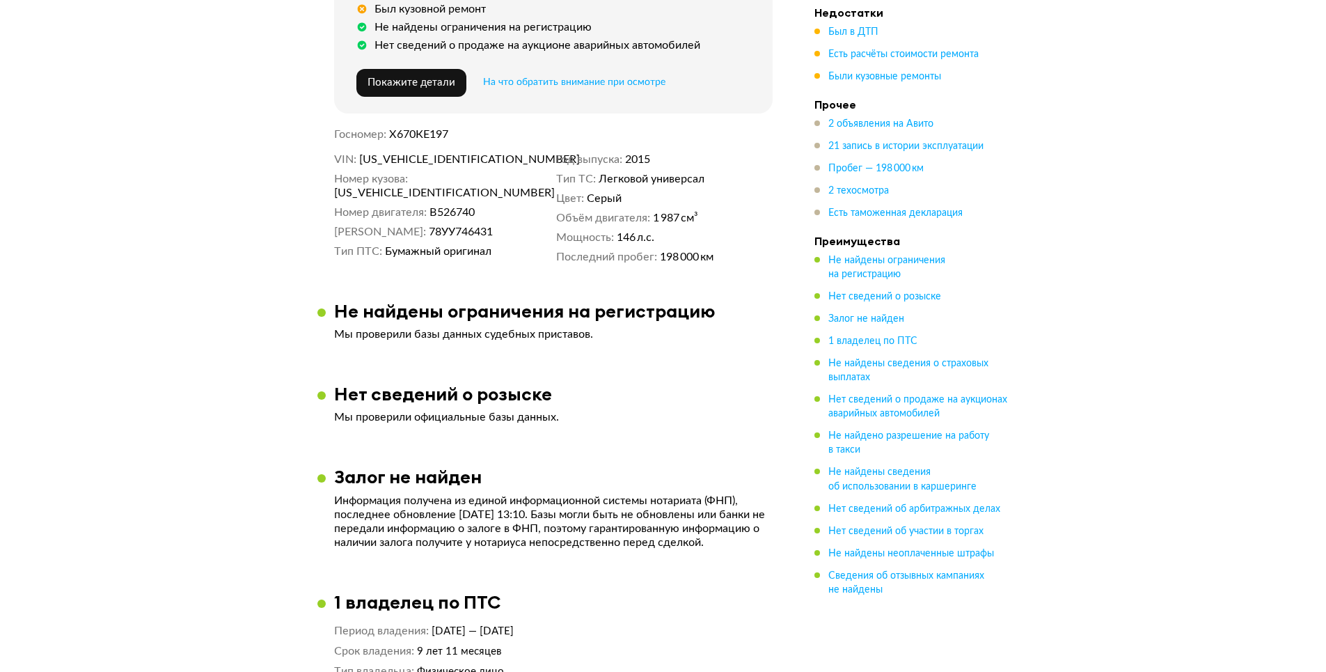
scroll to position [626, 0]
